Goal: Transaction & Acquisition: Purchase product/service

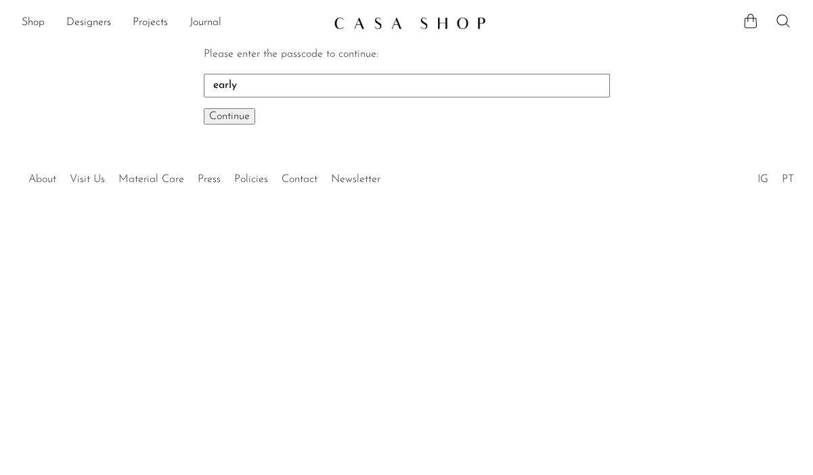
type input "early"
click at [242, 125] on p "Continue One moment..." at bounding box center [407, 117] width 406 height 18
click at [240, 114] on span "Continue" at bounding box center [229, 116] width 41 height 11
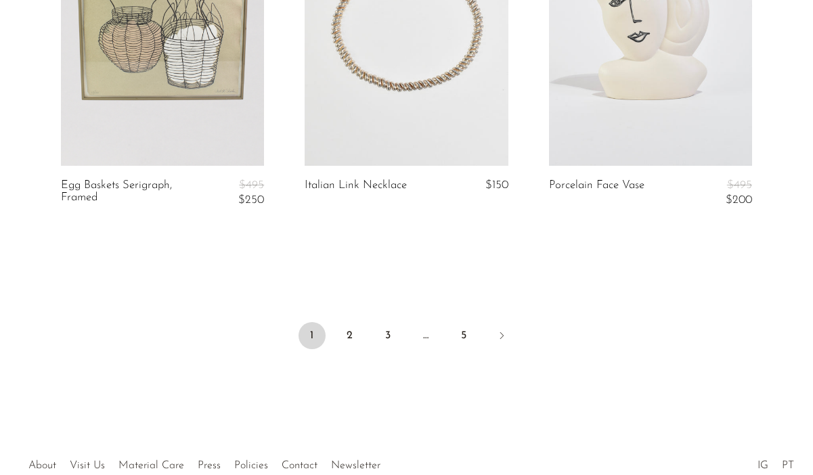
scroll to position [4253, 0]
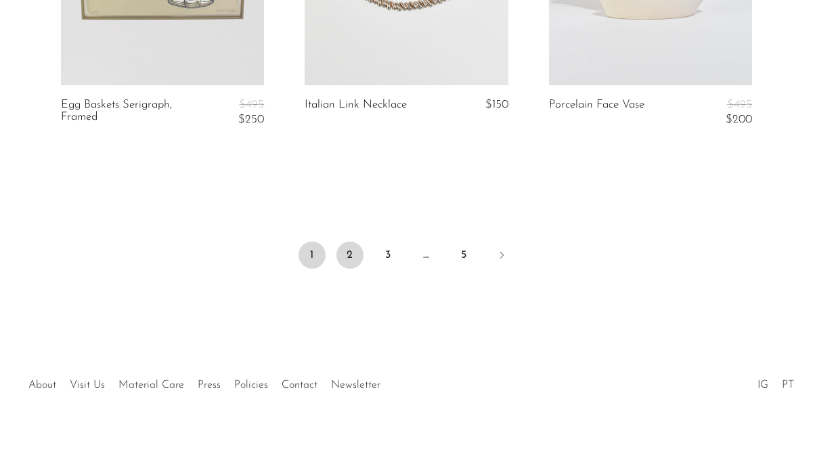
click at [343, 254] on link "2" at bounding box center [350, 255] width 27 height 27
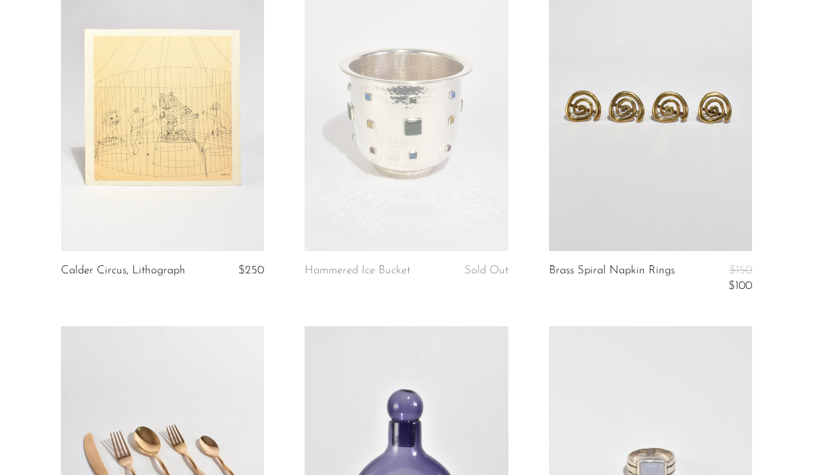
scroll to position [160, 0]
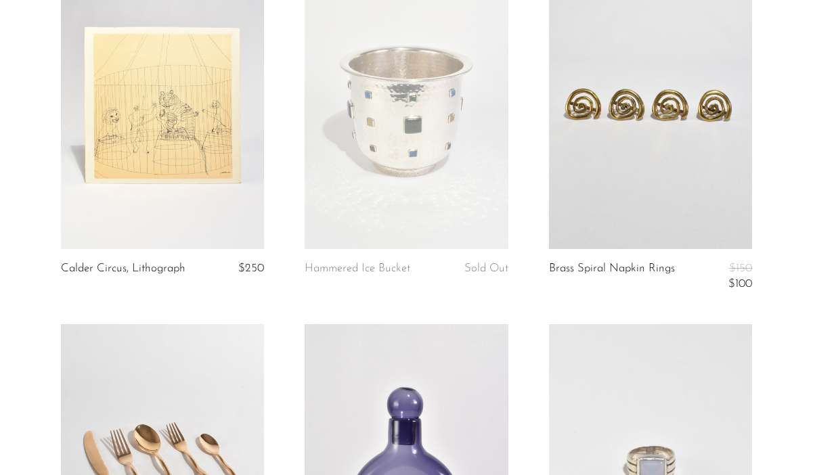
click at [412, 163] on link at bounding box center [406, 107] width 203 height 284
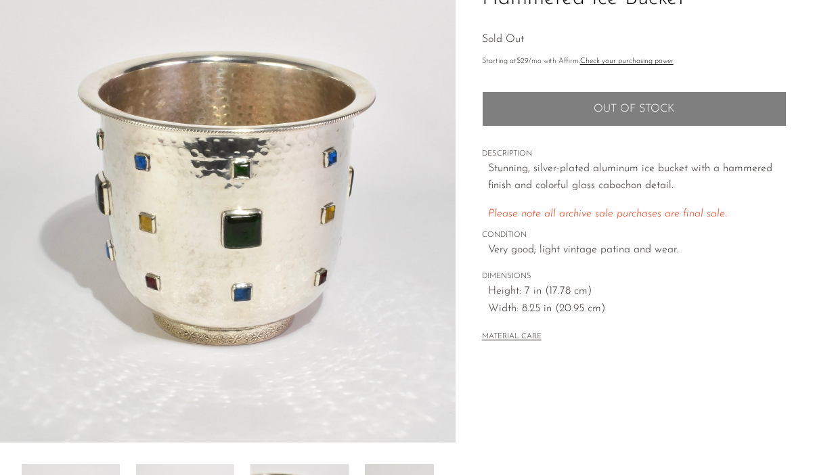
scroll to position [133, 0]
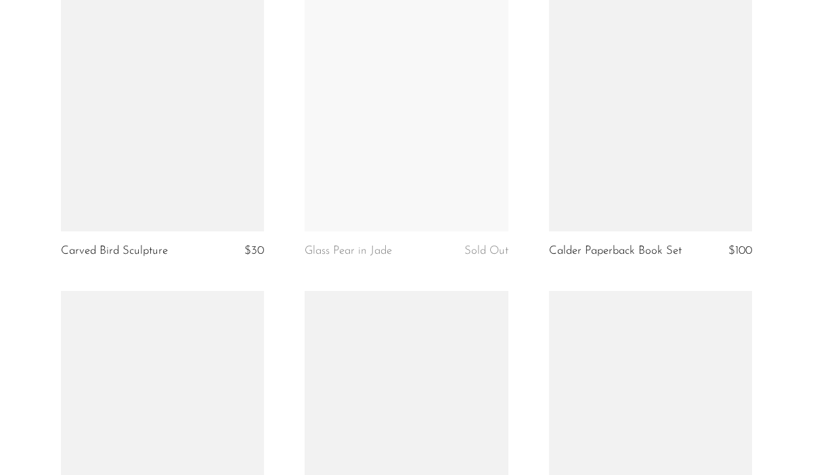
scroll to position [4210, 0]
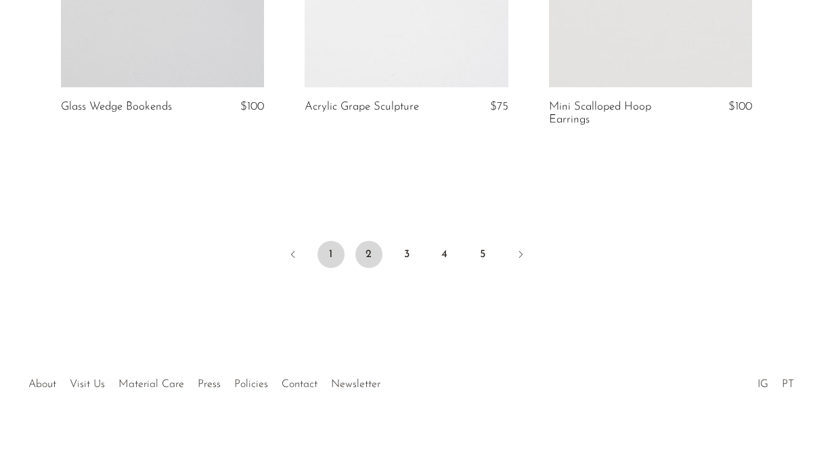
click at [334, 251] on link "1" at bounding box center [331, 254] width 27 height 27
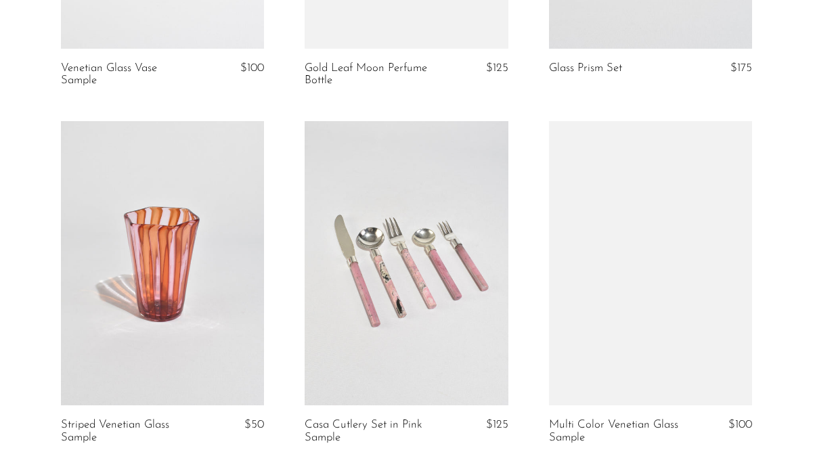
scroll to position [1784, 0]
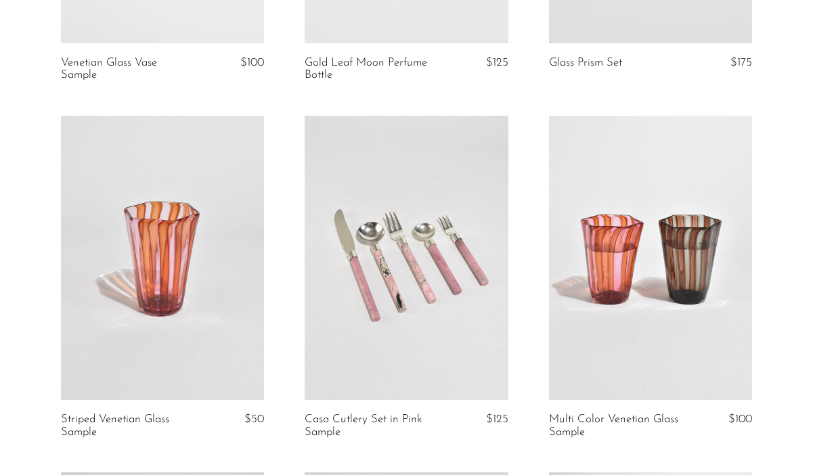
click at [608, 311] on link at bounding box center [650, 258] width 203 height 284
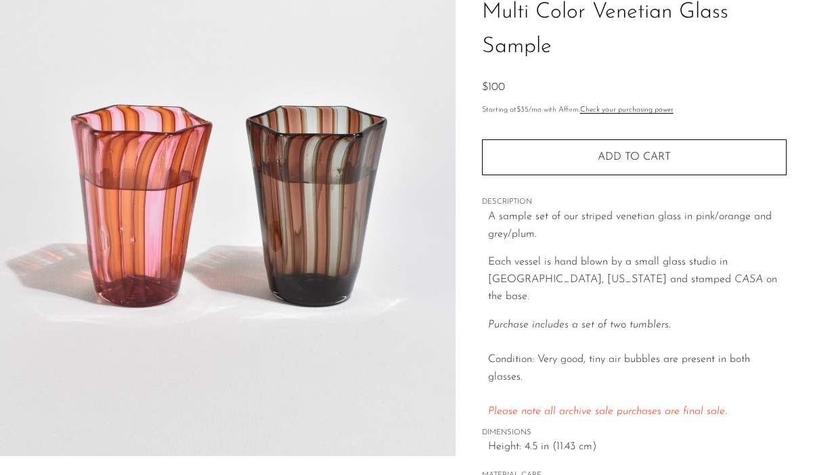
scroll to position [116, 0]
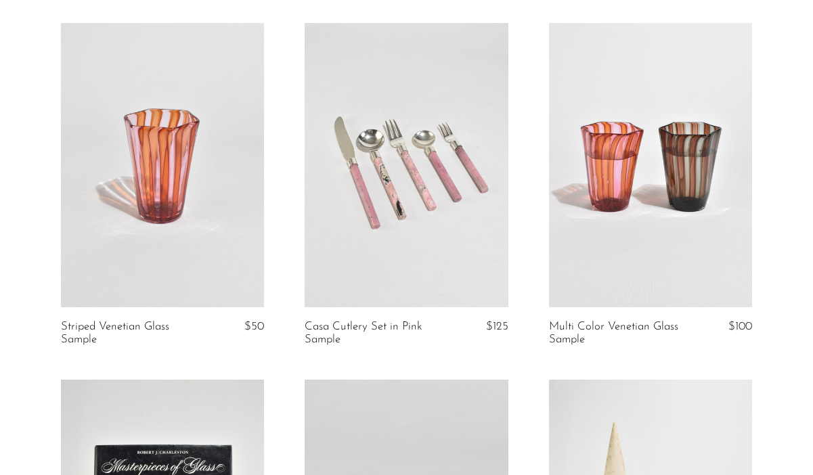
scroll to position [1902, 0]
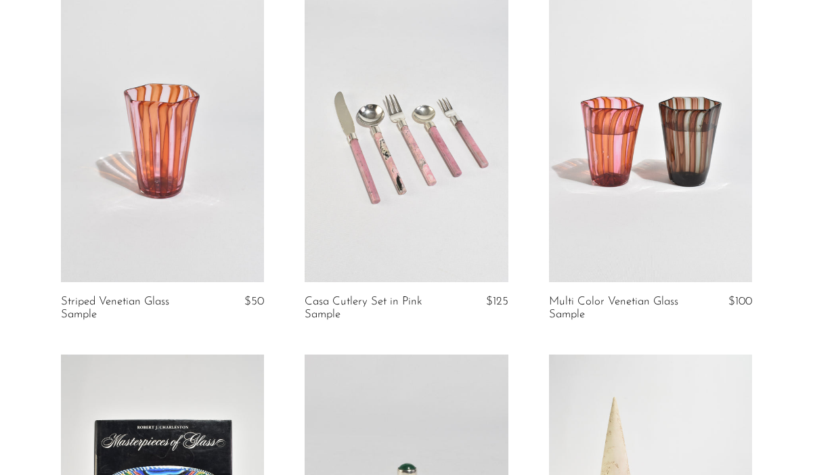
click at [177, 160] on link at bounding box center [162, 140] width 203 height 284
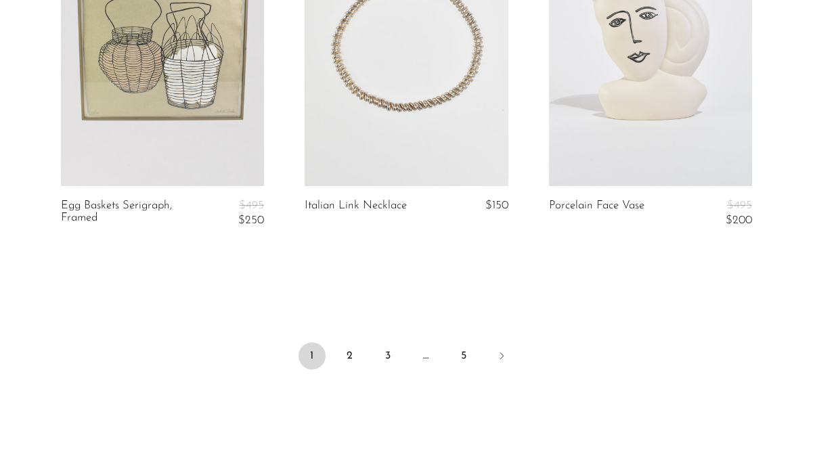
scroll to position [4253, 0]
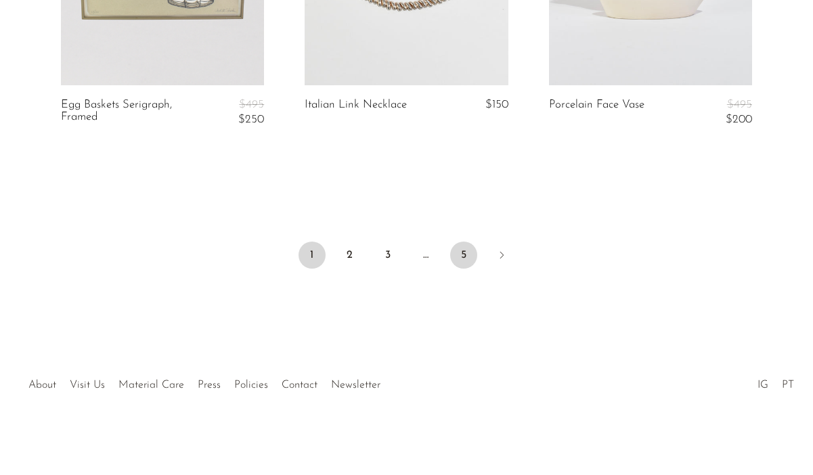
click at [471, 256] on link "5" at bounding box center [463, 255] width 27 height 27
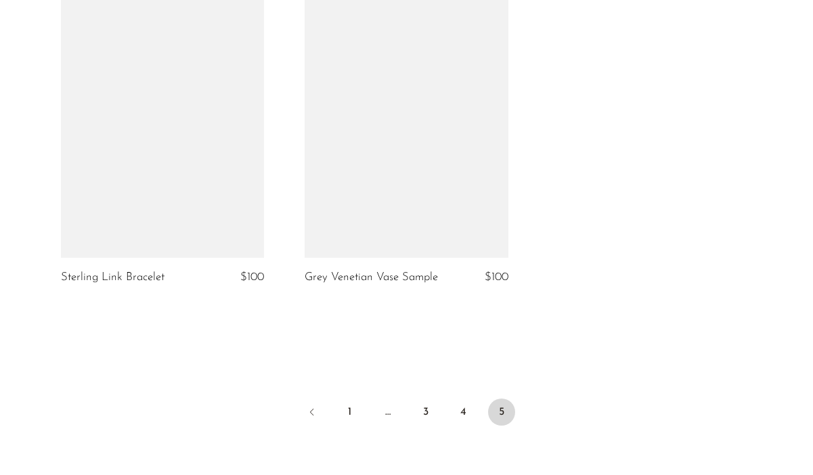
scroll to position [3774, 0]
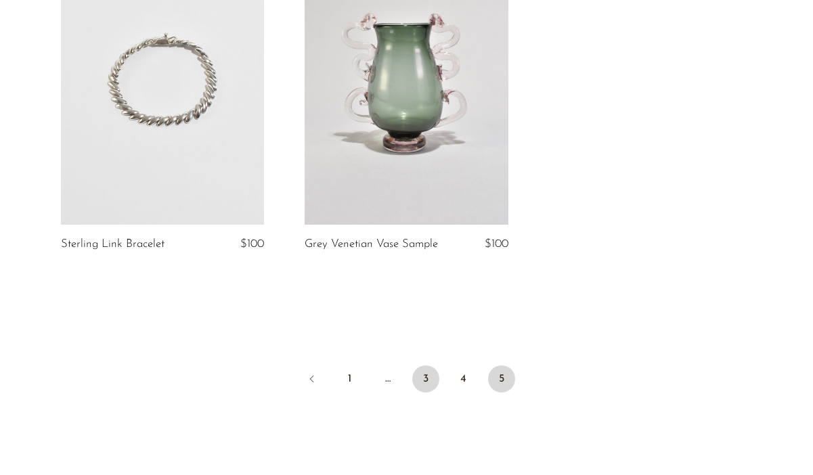
click at [421, 393] on link "3" at bounding box center [425, 379] width 27 height 27
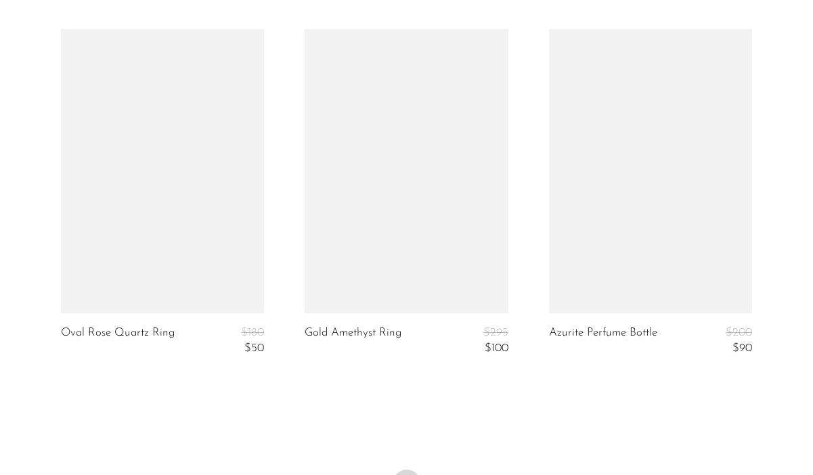
scroll to position [4279, 0]
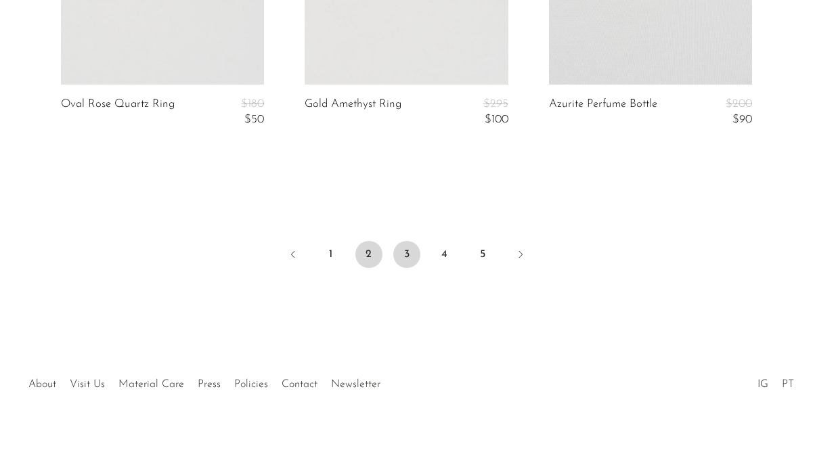
click at [379, 257] on link "2" at bounding box center [369, 254] width 27 height 27
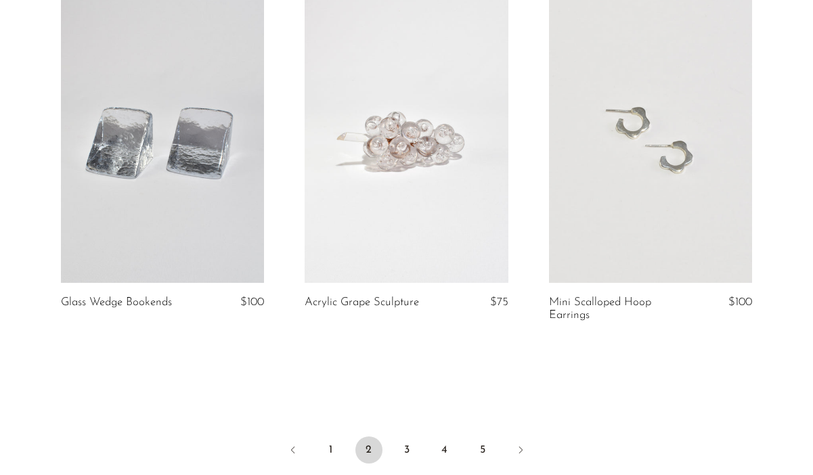
scroll to position [4210, 0]
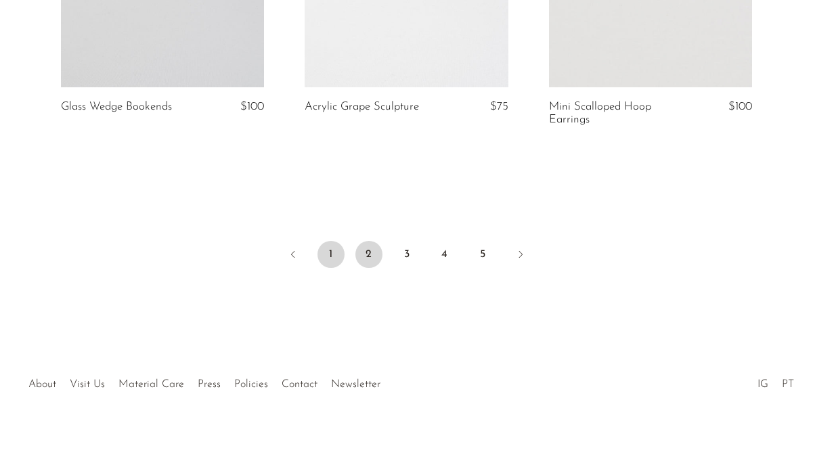
click at [339, 254] on link "1" at bounding box center [331, 254] width 27 height 27
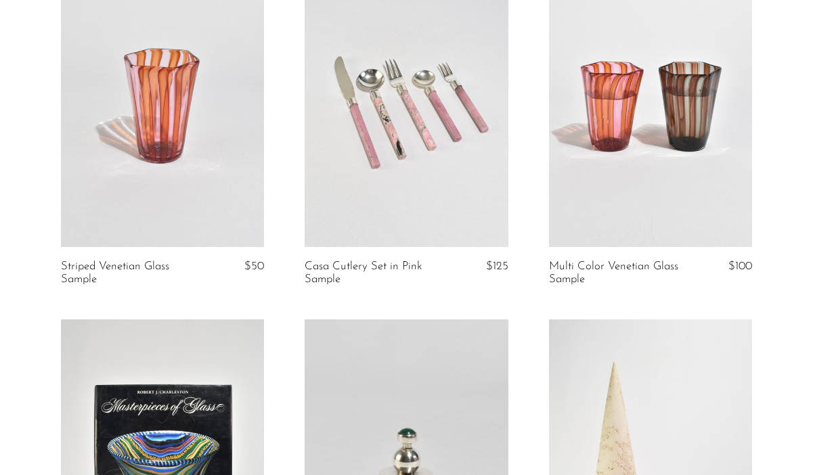
scroll to position [1973, 0]
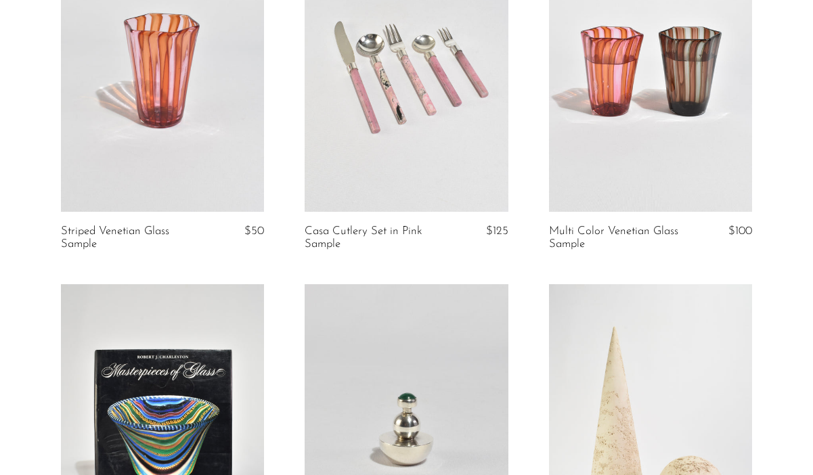
click at [602, 122] on link at bounding box center [650, 70] width 203 height 284
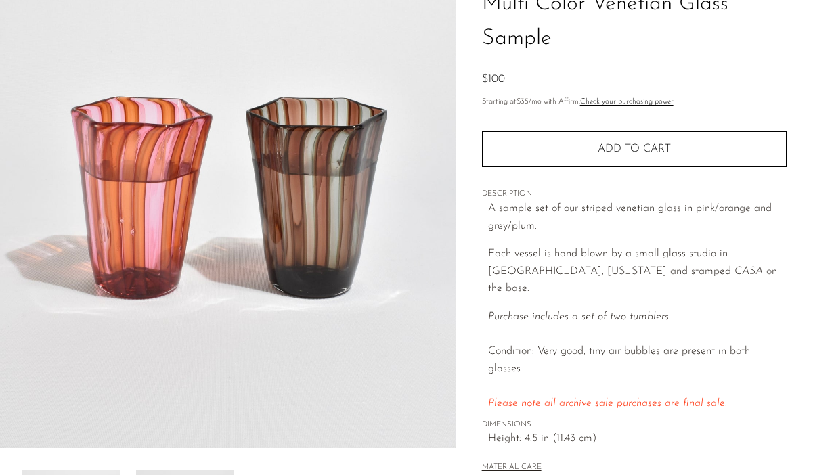
scroll to position [137, 0]
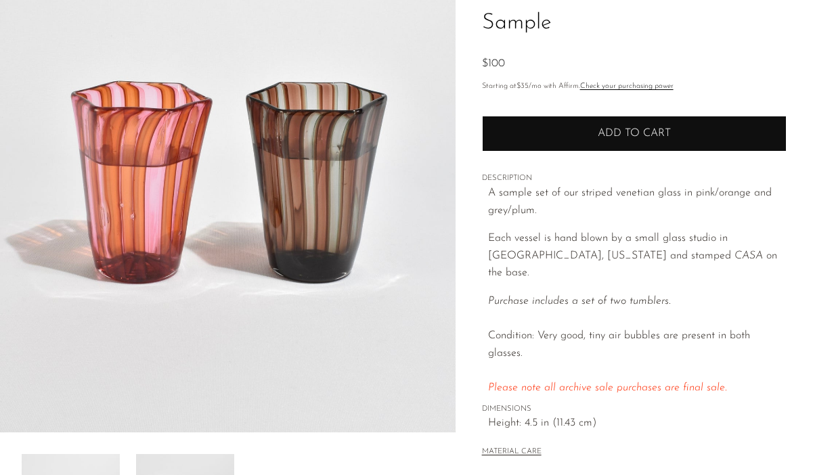
click at [622, 127] on button "Add to cart" at bounding box center [634, 133] width 305 height 35
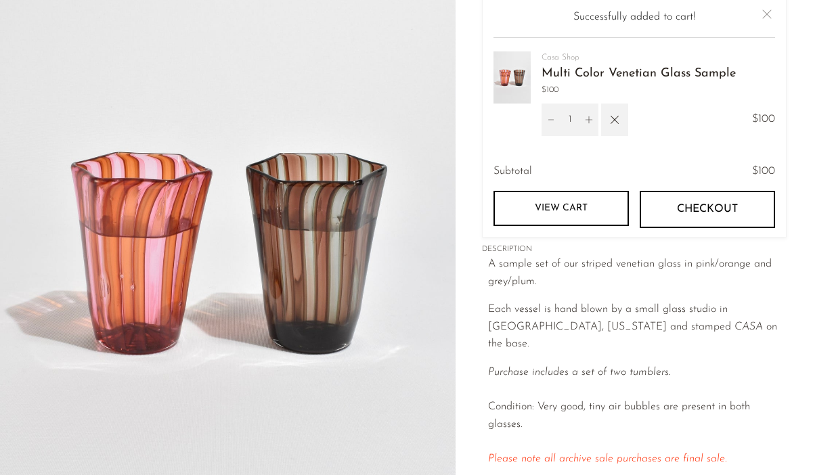
scroll to position [29, 0]
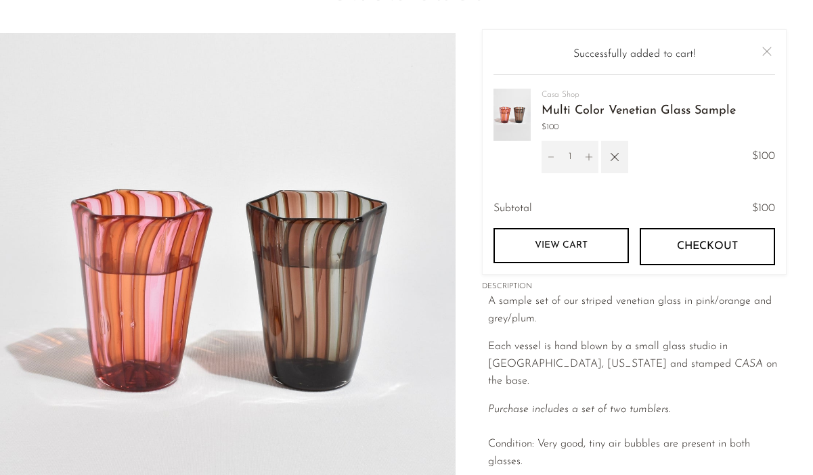
click at [593, 160] on icon "Increment" at bounding box center [588, 156] width 9 height 9
type input "2"
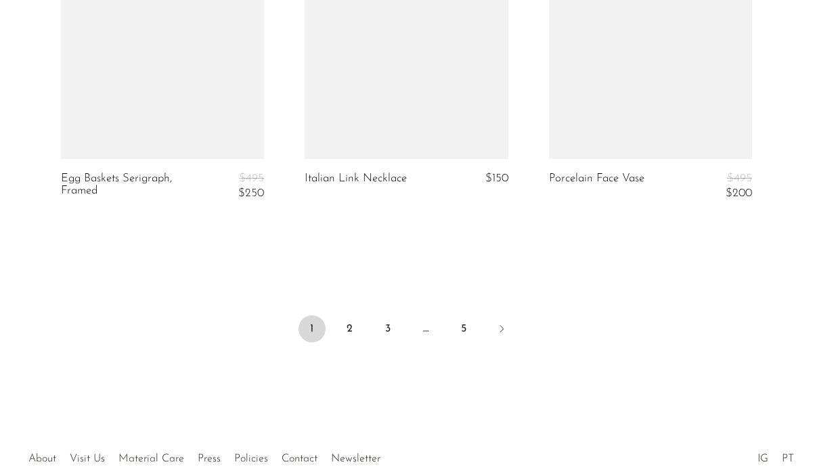
scroll to position [4185, 0]
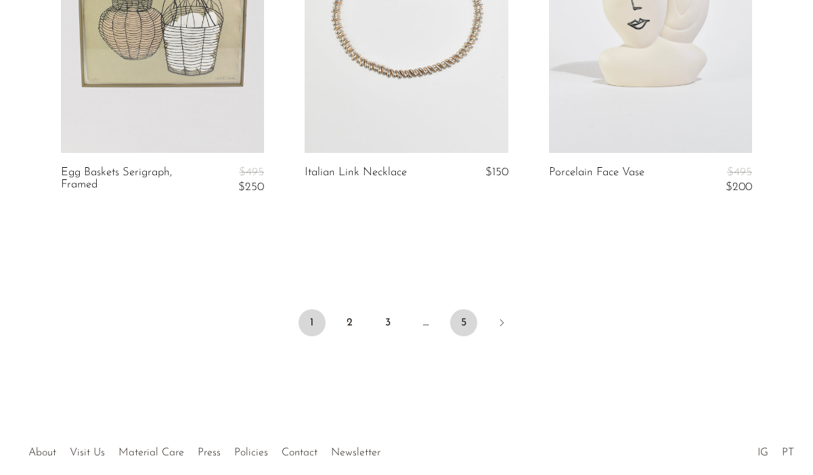
click at [465, 320] on link "5" at bounding box center [463, 322] width 27 height 27
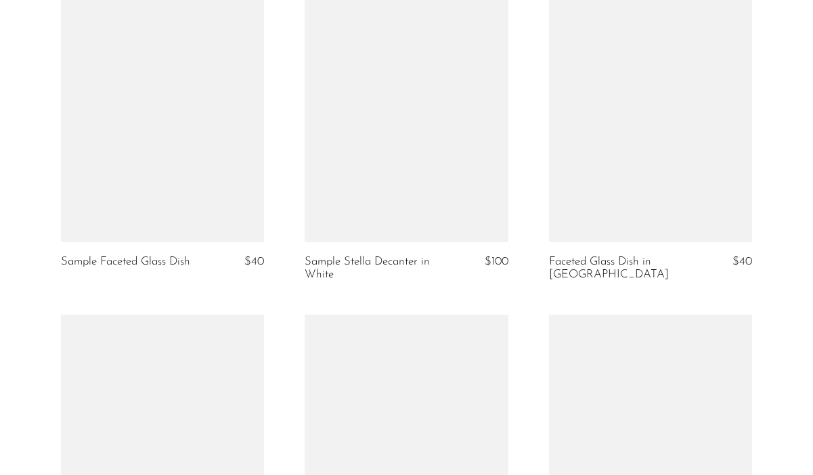
scroll to position [3911, 0]
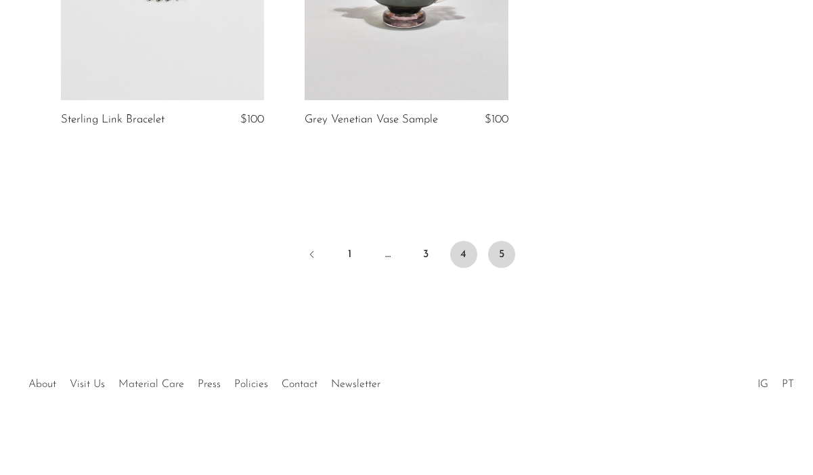
click at [469, 248] on link "4" at bounding box center [463, 254] width 27 height 27
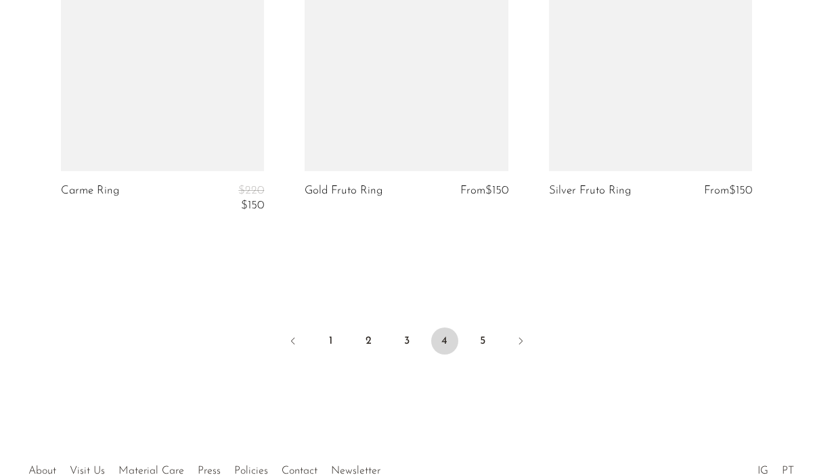
scroll to position [4265, 0]
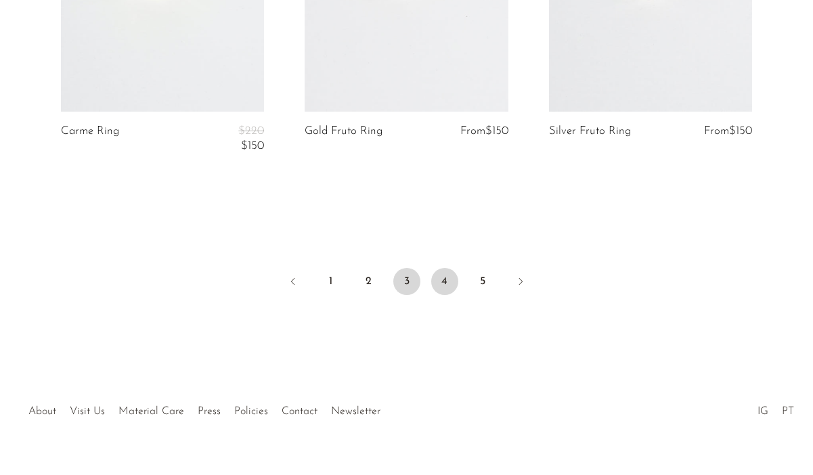
click at [404, 278] on link "3" at bounding box center [406, 281] width 27 height 27
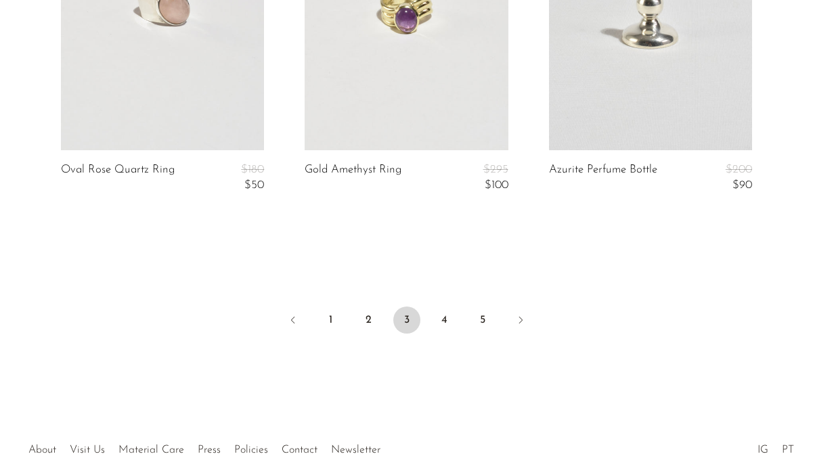
scroll to position [4254, 0]
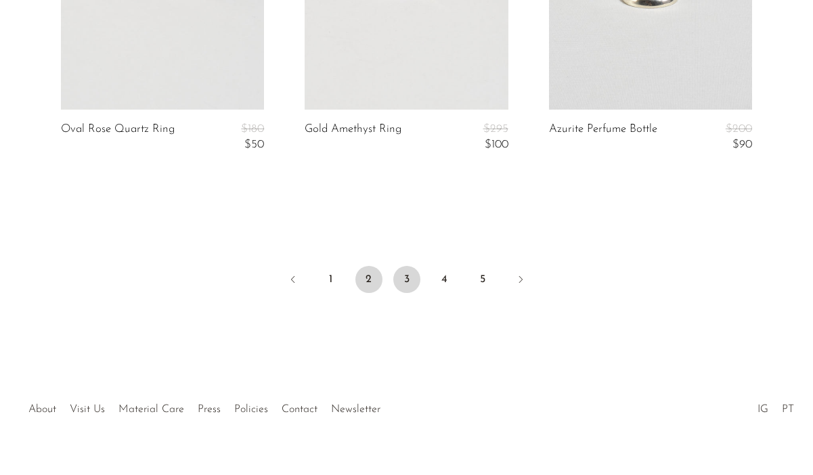
click at [366, 284] on link "2" at bounding box center [369, 279] width 27 height 27
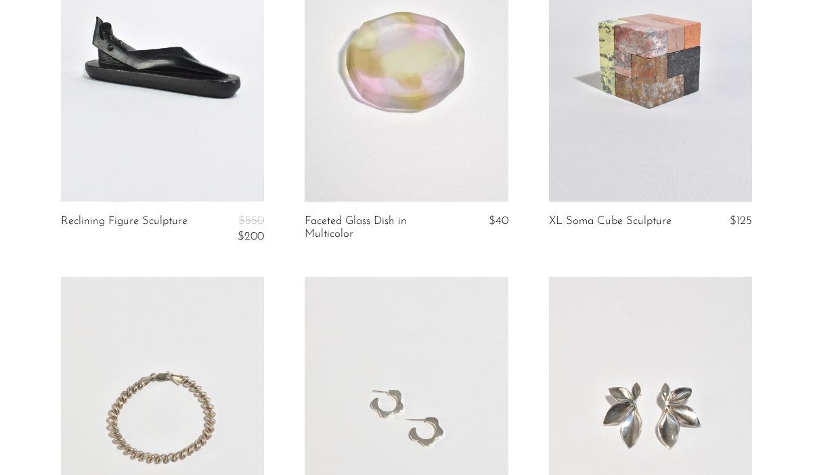
scroll to position [1999, 0]
